Goal: Information Seeking & Learning: Find specific fact

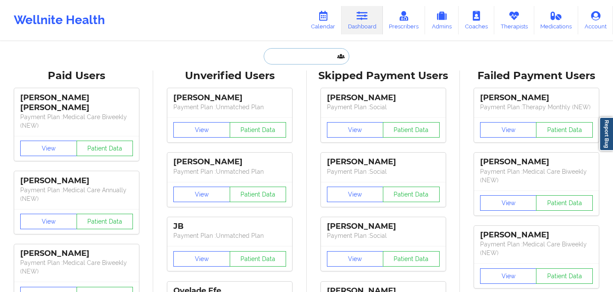
click at [269, 62] on input "text" at bounding box center [306, 56] width 85 height 16
paste input "for appeal"
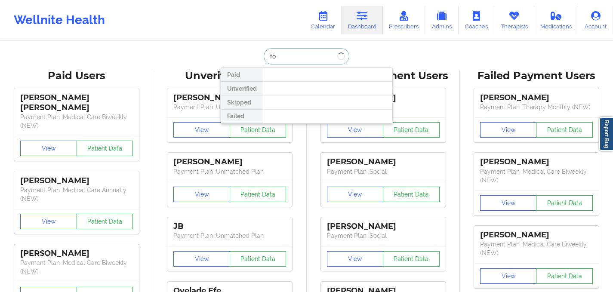
type input "f"
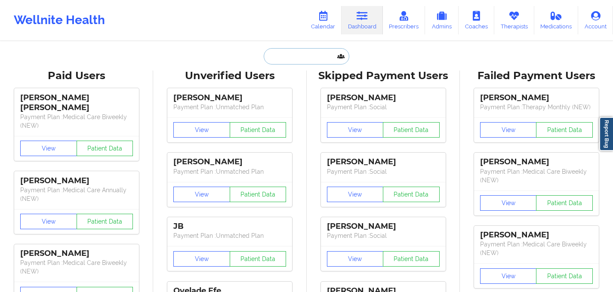
paste input "[PERSON_NAME]"
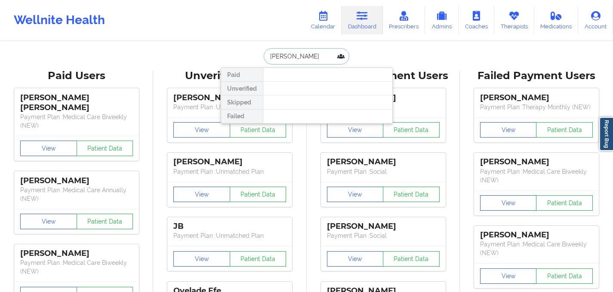
click at [295, 55] on input "[PERSON_NAME]" at bounding box center [306, 56] width 85 height 16
type input "[PERSON_NAME]"
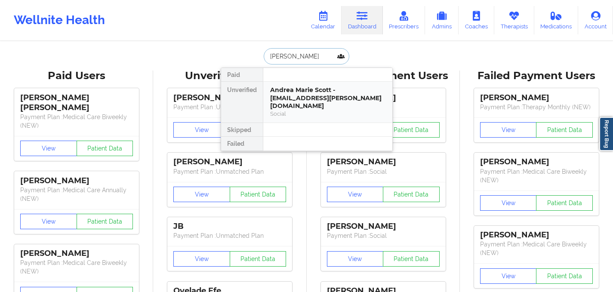
click at [309, 101] on div "Andrea Marie Scott - [EMAIL_ADDRESS][PERSON_NAME][DOMAIN_NAME]" at bounding box center [327, 98] width 115 height 24
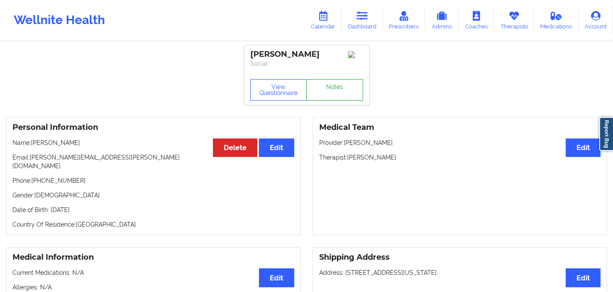
click at [335, 96] on link "Notes" at bounding box center [334, 90] width 57 height 22
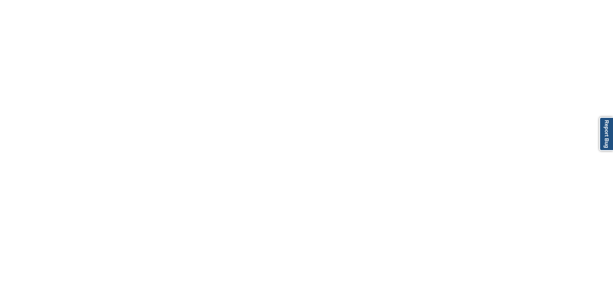
click at [299, 81] on body "Report Bug" at bounding box center [306, 146] width 613 height 292
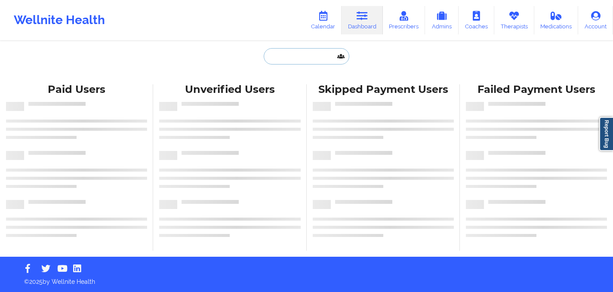
click at [277, 58] on input "text" at bounding box center [306, 56] width 85 height 16
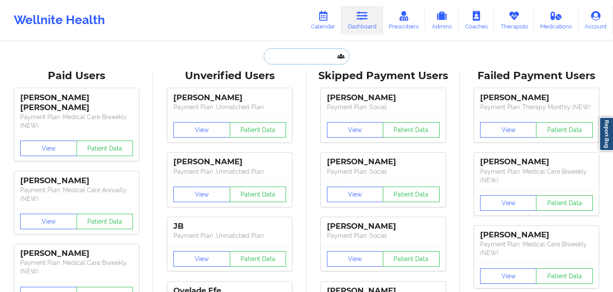
click at [294, 57] on input "text" at bounding box center [306, 56] width 85 height 16
paste input "[PERSON_NAME]"
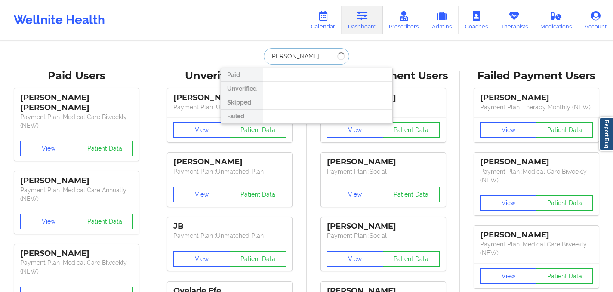
click at [293, 54] on input "[PERSON_NAME]" at bounding box center [306, 56] width 85 height 16
type input "[PERSON_NAME]"
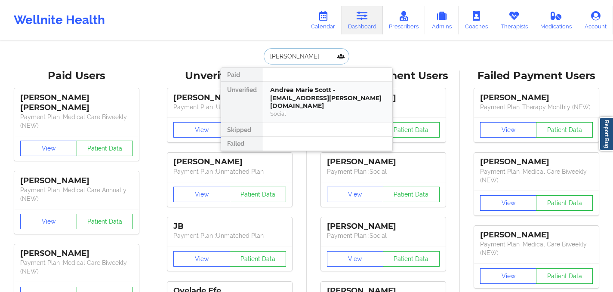
click at [318, 110] on div "Social" at bounding box center [327, 113] width 115 height 7
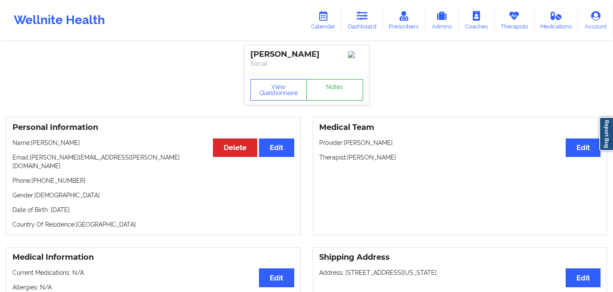
click at [335, 91] on link "Notes" at bounding box center [334, 90] width 57 height 22
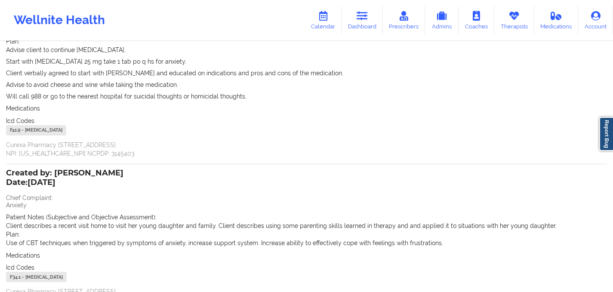
scroll to position [617, 0]
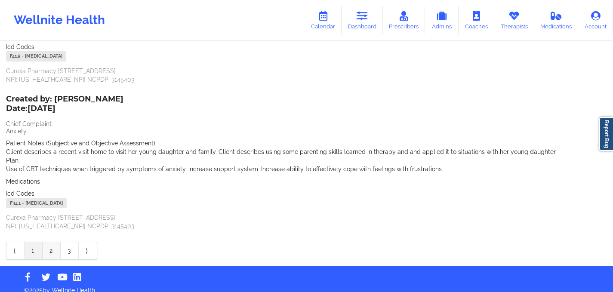
click at [55, 242] on link "2" at bounding box center [52, 250] width 18 height 17
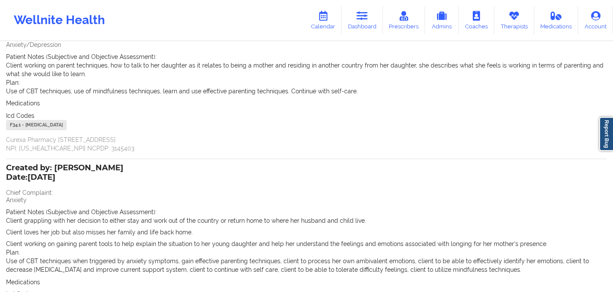
scroll to position [196, 0]
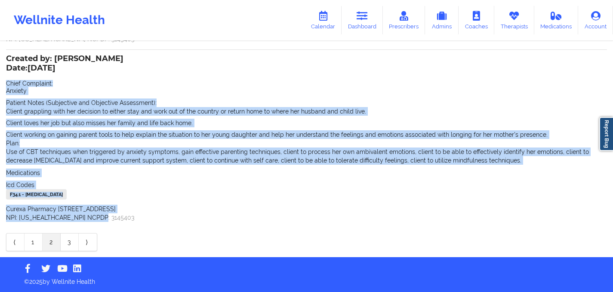
drag, startPoint x: 7, startPoint y: 82, endPoint x: 107, endPoint y: 217, distance: 167.3
click at [107, 217] on div "Created by: [PERSON_NAME] Date: [DATE] Chief Complaint: Anxiety Patient Notes (…" at bounding box center [306, 139] width 601 height 166
copy div "Chief Complaint: Anxiety Patient Notes (Subjective and Objective Assessment): C…"
click at [70, 245] on link "3" at bounding box center [70, 242] width 18 height 17
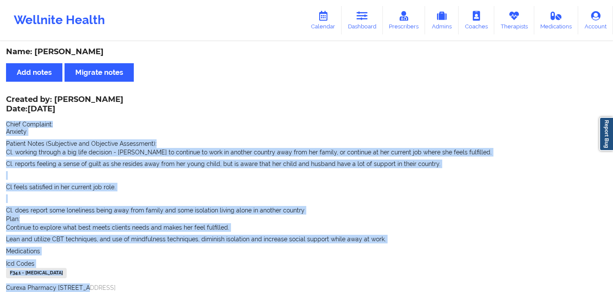
scroll to position [79, 0]
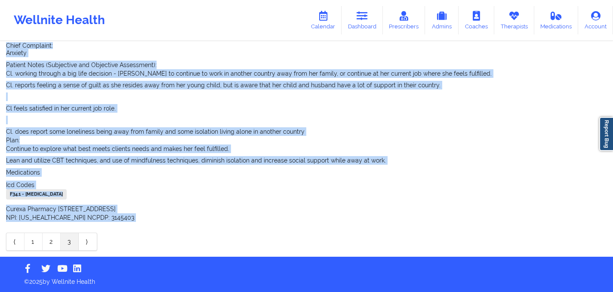
drag, startPoint x: 6, startPoint y: 123, endPoint x: 111, endPoint y: 231, distance: 149.9
click at [111, 231] on div "Created by: Amy Gandin Date: 2/7/2025 Chief Complaint: Anxiety Patient Notes (S…" at bounding box center [306, 134] width 601 height 233
copy div "Chief Complaint: Anxiety Patient Notes (Subjective and Objective Assessment): C…"
click at [54, 241] on link "2" at bounding box center [52, 241] width 18 height 17
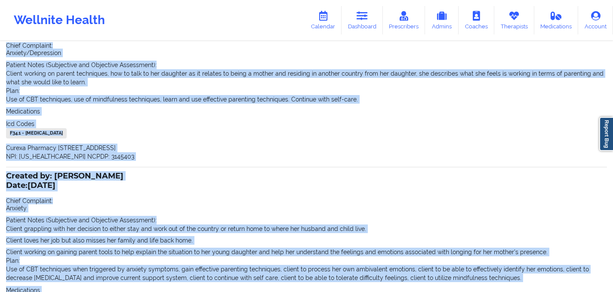
scroll to position [0, 0]
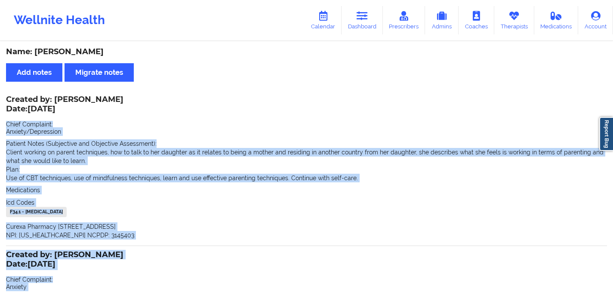
click at [74, 195] on div "Created by: Amy Gandin Date: 2/28/2025 Chief Complaint: Anxiety/Depression Pati…" at bounding box center [306, 168] width 601 height 143
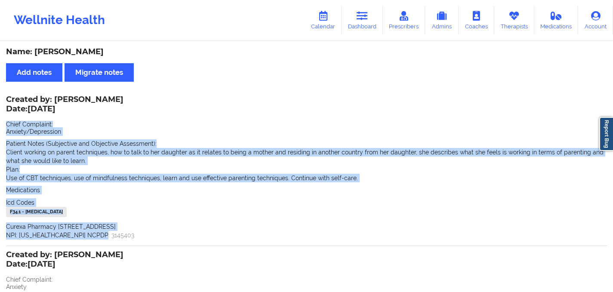
drag, startPoint x: 7, startPoint y: 121, endPoint x: 132, endPoint y: 233, distance: 166.9
click at [132, 233] on div "Created by: Amy Gandin Date: 2/28/2025 Chief Complaint: Anxiety/Depression Pati…" at bounding box center [306, 168] width 601 height 143
copy div "Chief Complaint: Anxiety/Depression Patient Notes (Subjective and Objective Ass…"
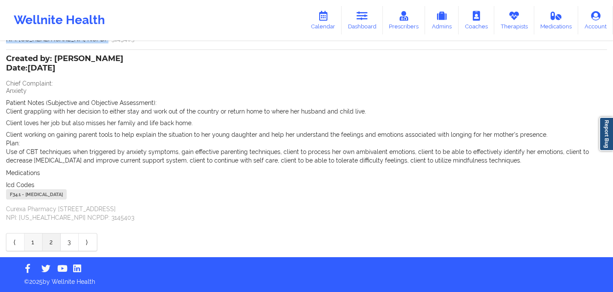
click at [36, 243] on link "1" at bounding box center [34, 242] width 18 height 17
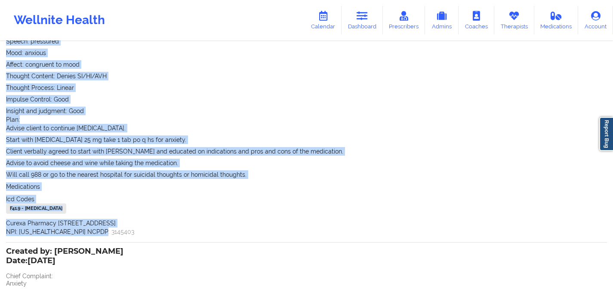
scroll to position [617, 0]
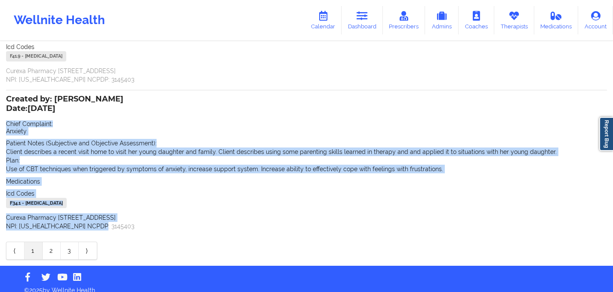
drag, startPoint x: 7, startPoint y: 113, endPoint x: 109, endPoint y: 218, distance: 146.3
click at [109, 218] on div "Created by: Amy Gandin Date: 3/28/2025 Chief Complaint: Anxiety Patient Notes (…" at bounding box center [306, 163] width 601 height 134
copy div "Chief Complaint: Anxiety Patient Notes (Subjective and Objective Assessment): C…"
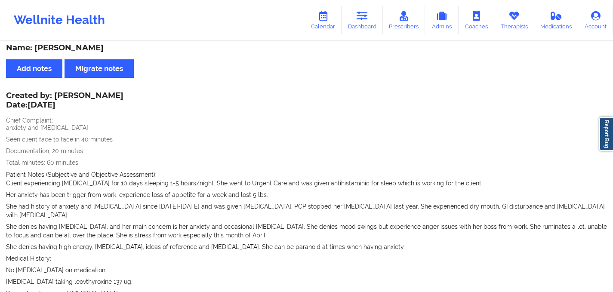
scroll to position [0, 0]
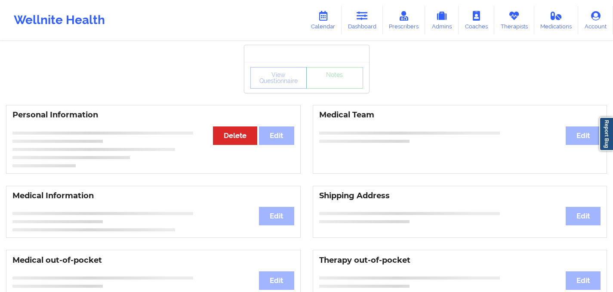
click at [300, 52] on div at bounding box center [306, 53] width 125 height 17
click at [367, 18] on icon at bounding box center [362, 15] width 11 height 9
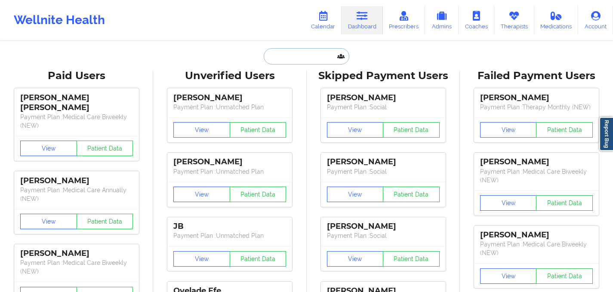
click at [277, 57] on input "text" at bounding box center [306, 56] width 85 height 16
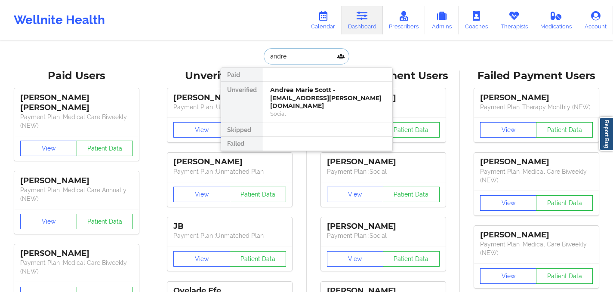
type input "andrea"
click at [318, 95] on div "Andrea Marie Scott - [EMAIL_ADDRESS][PERSON_NAME][DOMAIN_NAME]" at bounding box center [327, 98] width 115 height 24
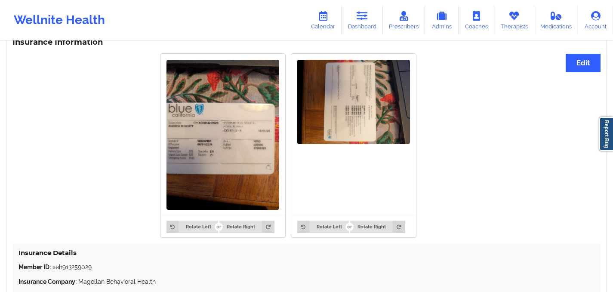
scroll to position [656, 0]
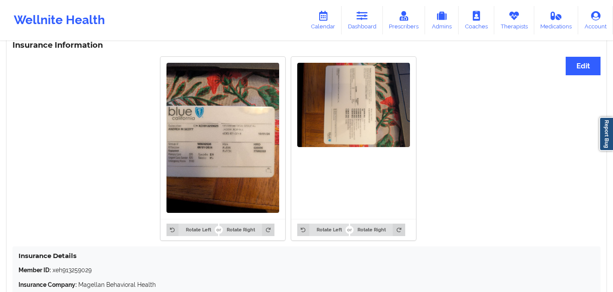
click at [252, 160] on img at bounding box center [222, 138] width 113 height 150
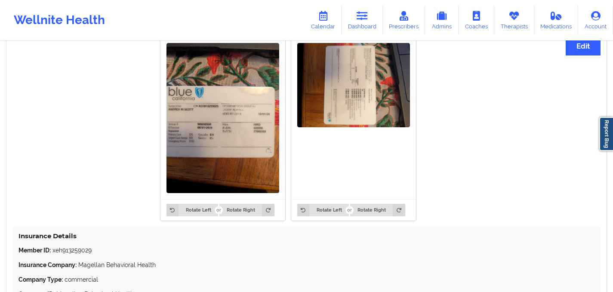
scroll to position [674, 0]
